Goal: Submit feedback/report problem: Provide input to the site owners about the experience or issues

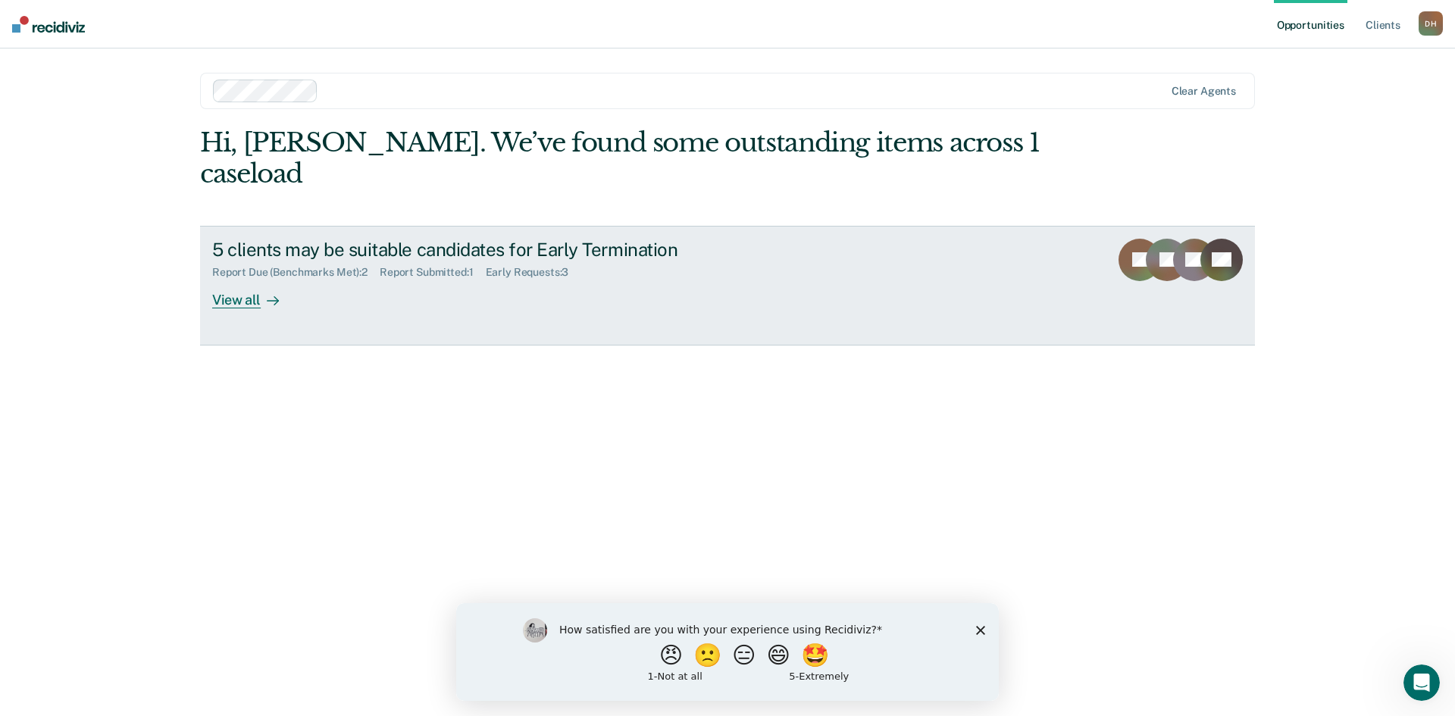
click at [237, 279] on div "View all" at bounding box center [254, 294] width 85 height 30
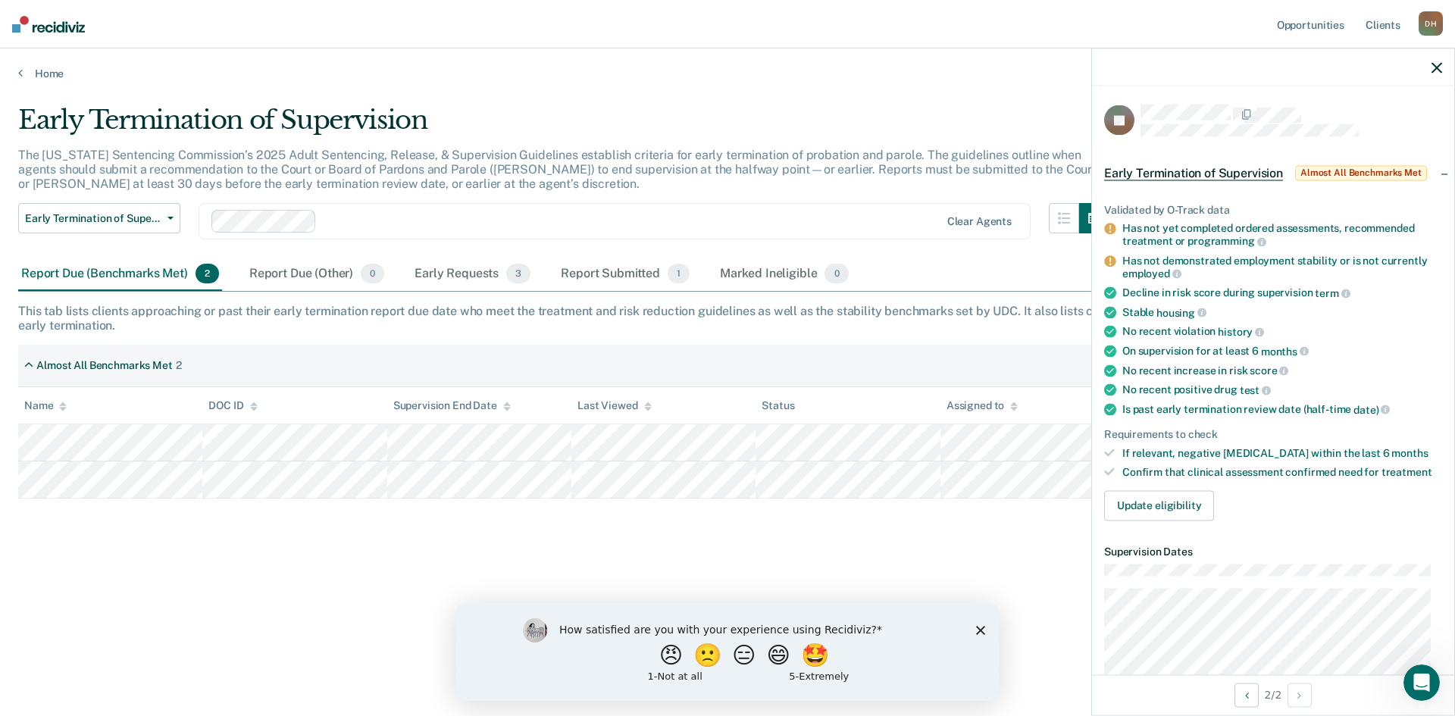
click at [1433, 69] on icon "button" at bounding box center [1436, 67] width 11 height 11
click at [663, 658] on button "😠" at bounding box center [673, 654] width 36 height 30
click at [806, 670] on input "Enter text..." at bounding box center [714, 665] width 311 height 30
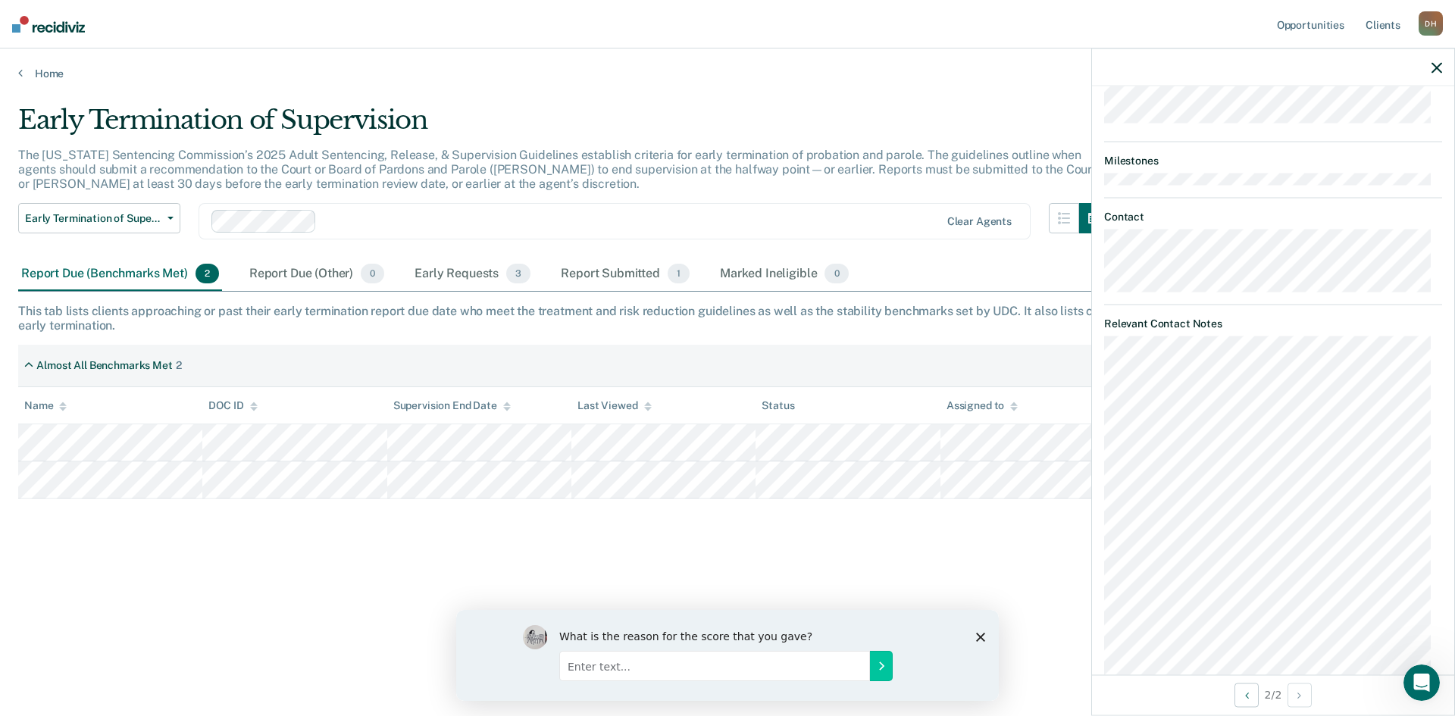
scroll to position [652, 0]
click at [654, 664] on input "Enter text..." at bounding box center [714, 665] width 311 height 30
type input "t"
type input "This program is not useful to me."
click at [877, 675] on button "Submit your response" at bounding box center [881, 665] width 23 height 30
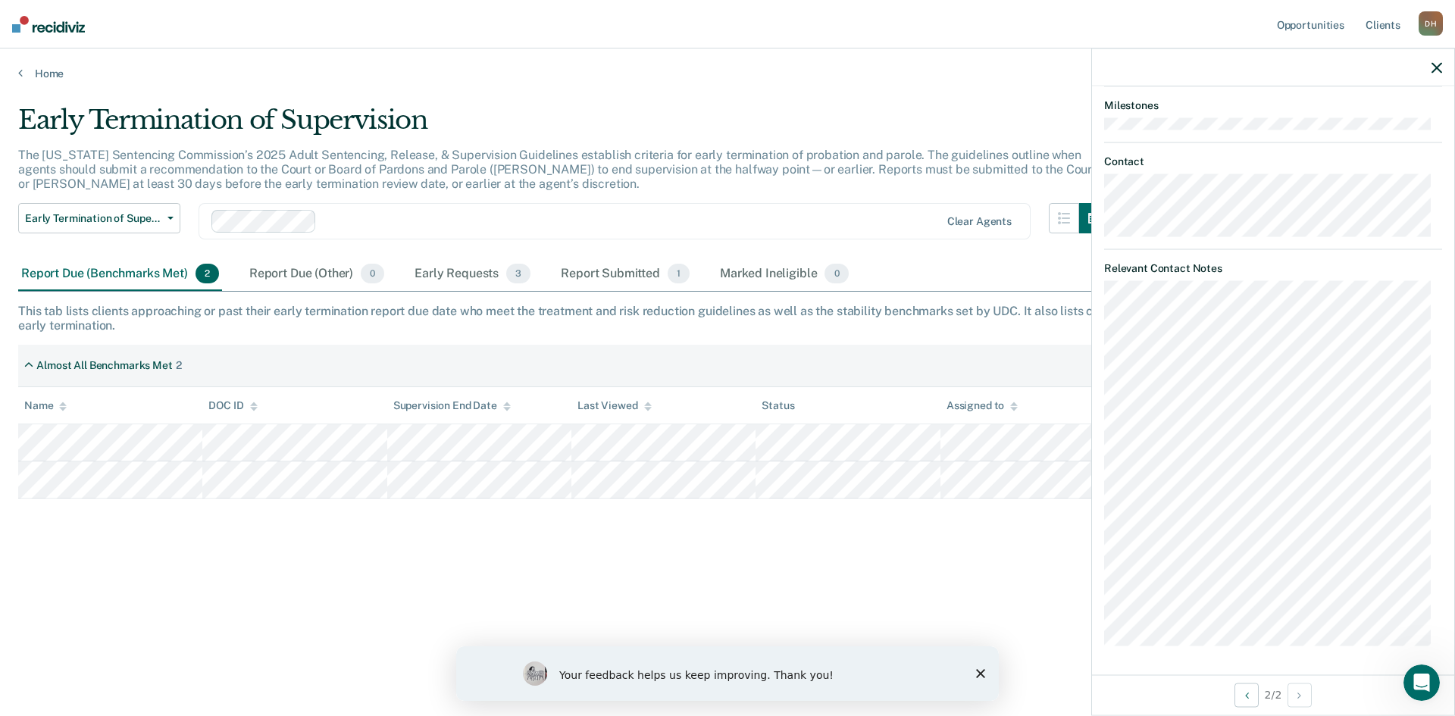
click at [985, 674] on div "Your feedback helps us keep improving. Thank you!" at bounding box center [727, 673] width 542 height 55
